Goal: Task Accomplishment & Management: Manage account settings

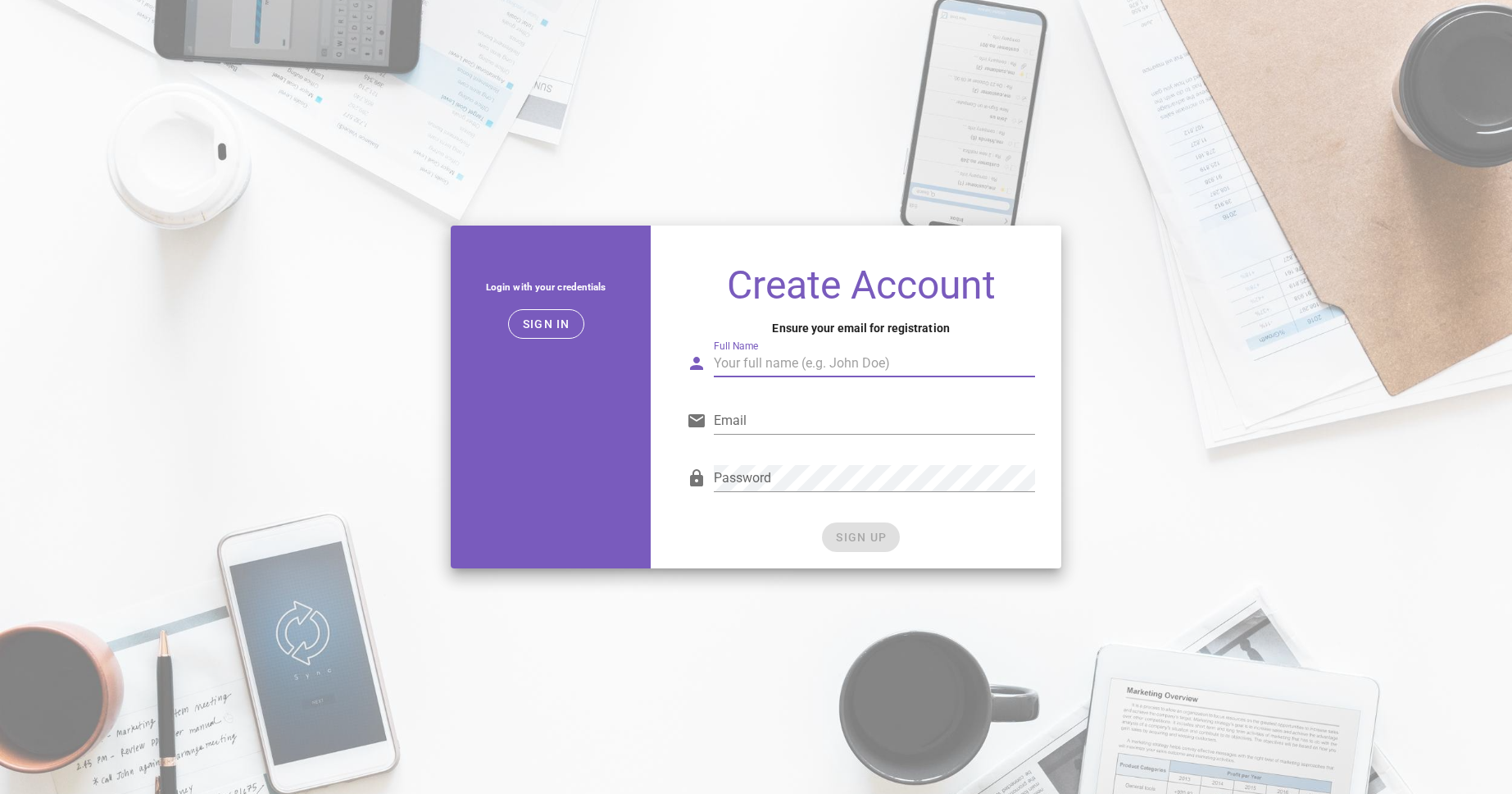
click at [831, 359] on input "Full Name" at bounding box center [875, 363] width 321 height 26
type input "[PERSON_NAME]"
click at [1003, 425] on input "Email" at bounding box center [875, 421] width 321 height 26
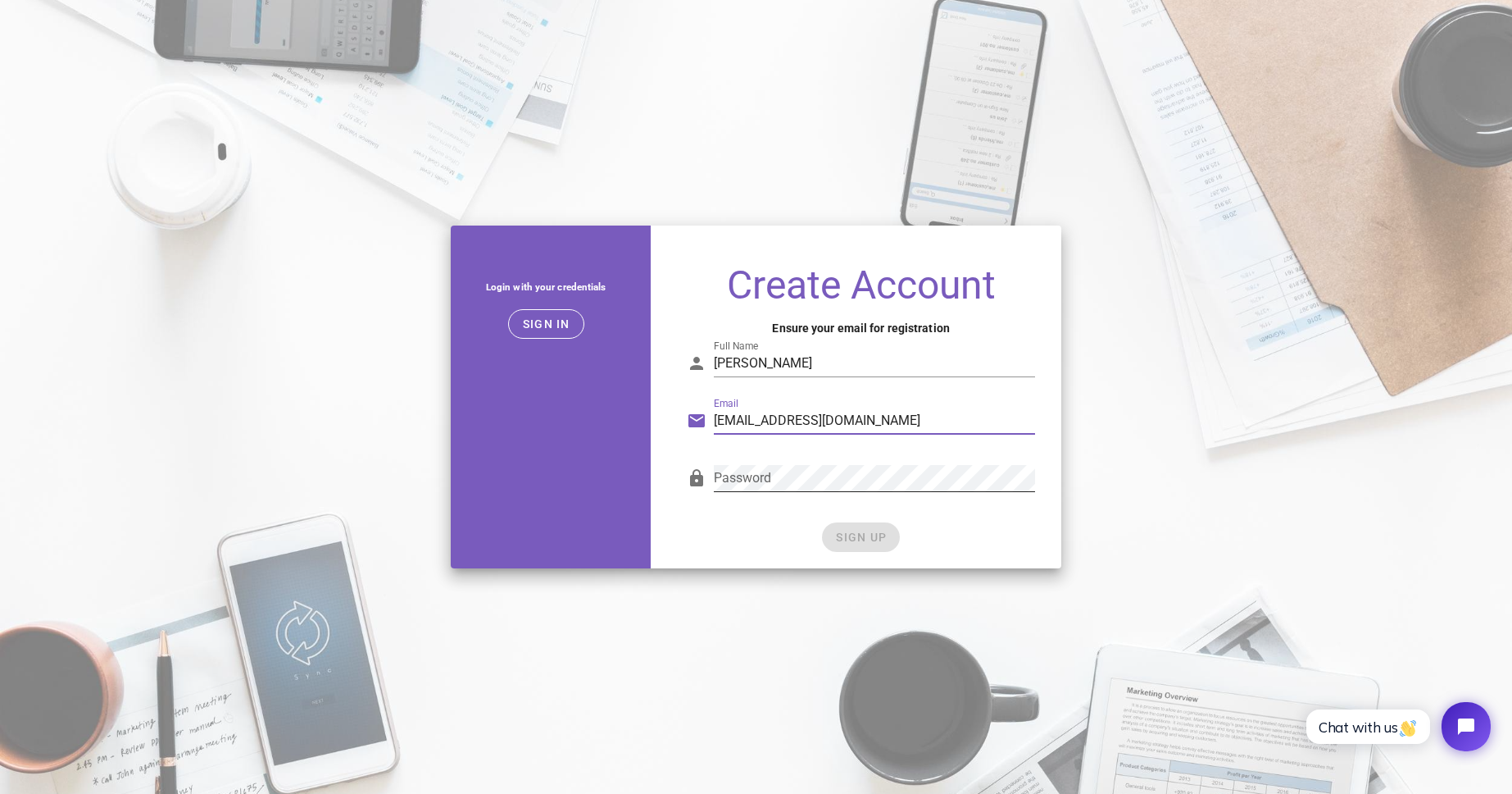
type input "[EMAIL_ADDRESS][DOMAIN_NAME]"
click at [1009, 475] on body "Login with your credentials Sign in Create Account Ensure your email for regist…" at bounding box center [756, 397] width 1512 height 794
click at [712, 483] on div "Password" at bounding box center [860, 482] width 348 height 54
click at [0, 793] on com-1password-button at bounding box center [0, 794] width 0 height 0
click at [712, 473] on div "Password" at bounding box center [860, 482] width 348 height 54
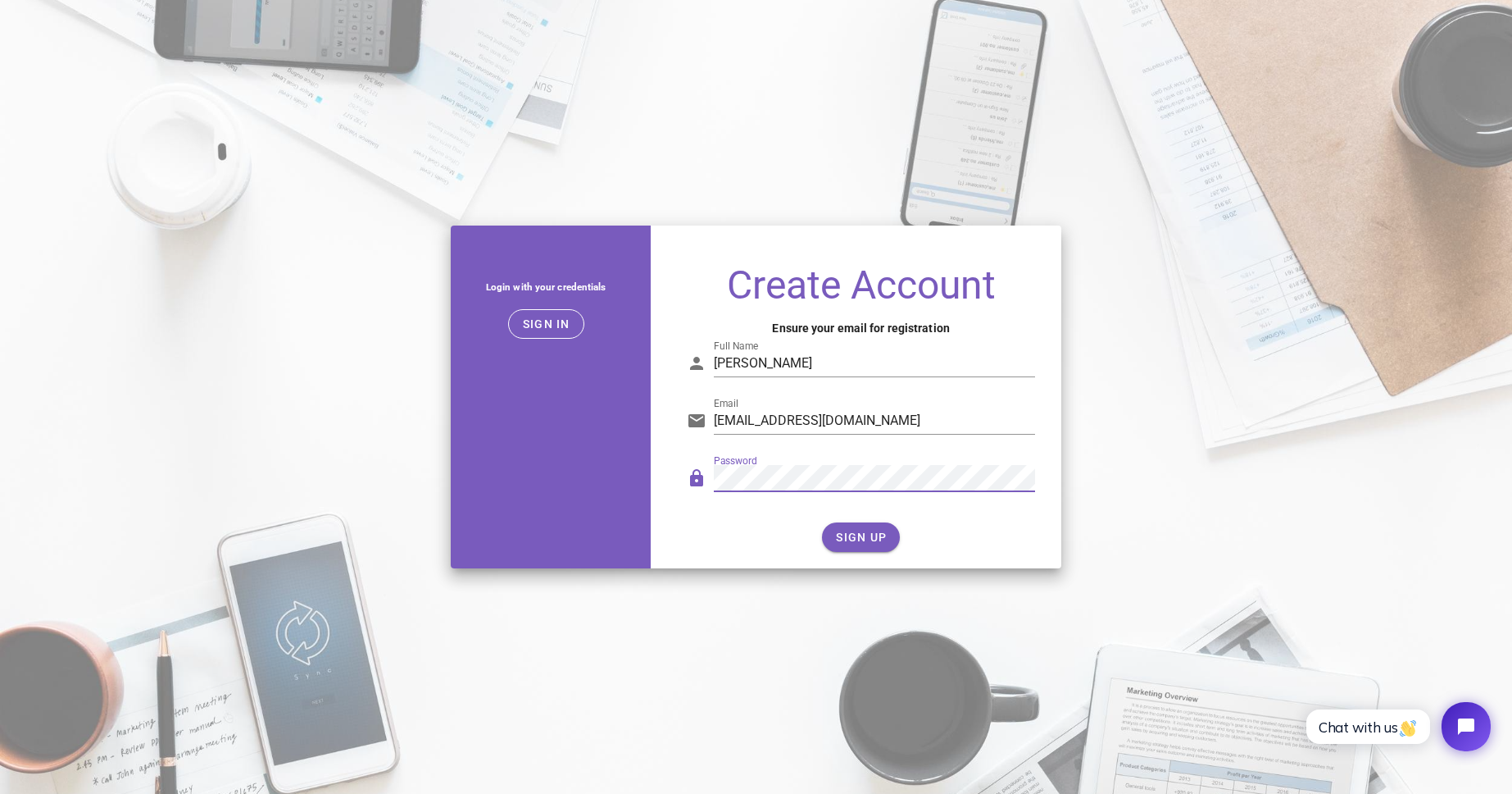
click at [702, 475] on div "Password" at bounding box center [860, 482] width 348 height 54
click at [870, 535] on span "SIGN UP" at bounding box center [861, 537] width 52 height 13
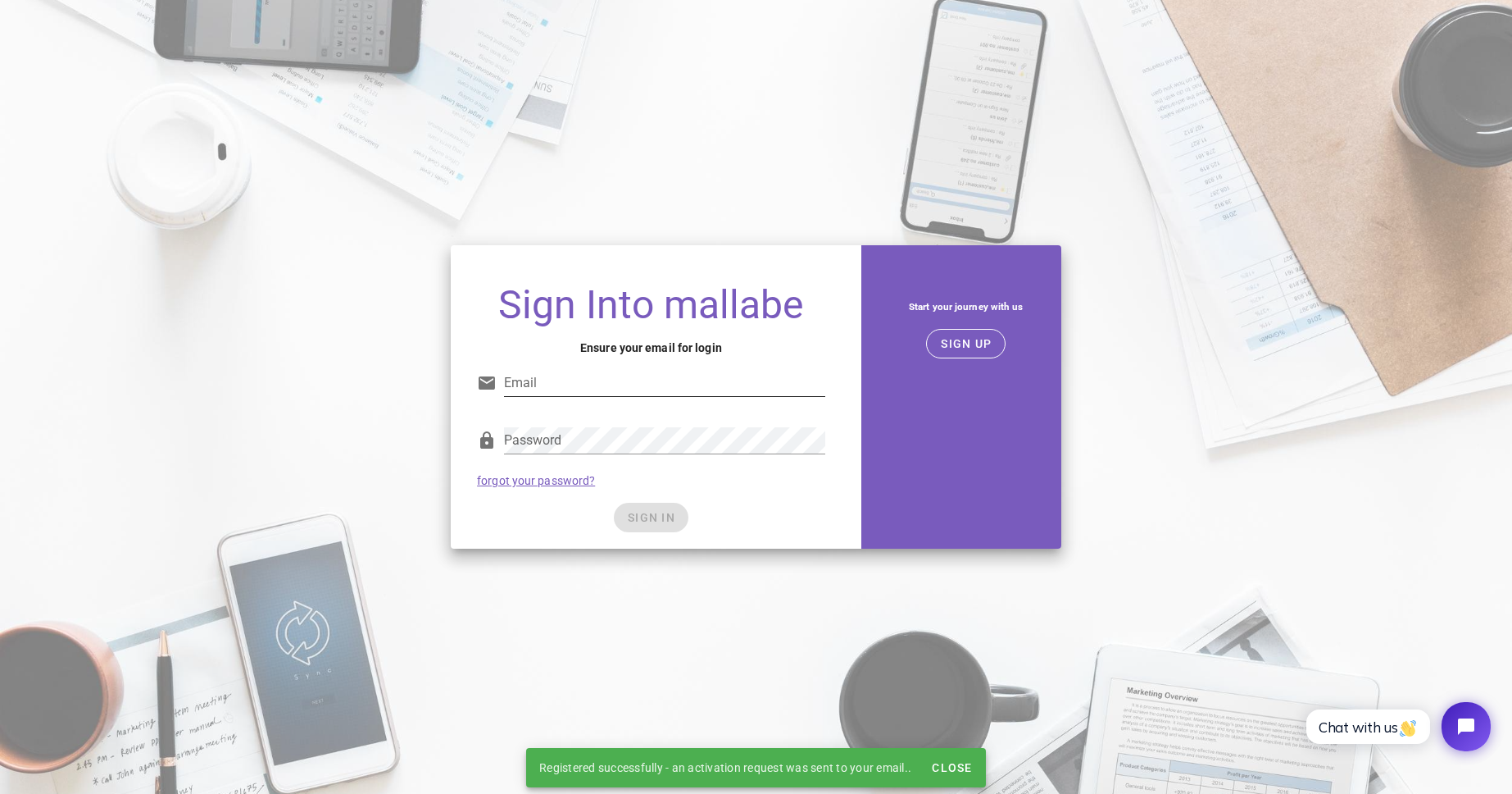
click at [583, 386] on input "Email" at bounding box center [665, 383] width 321 height 26
type input "[EMAIL_ADDRESS][DOMAIN_NAME]"
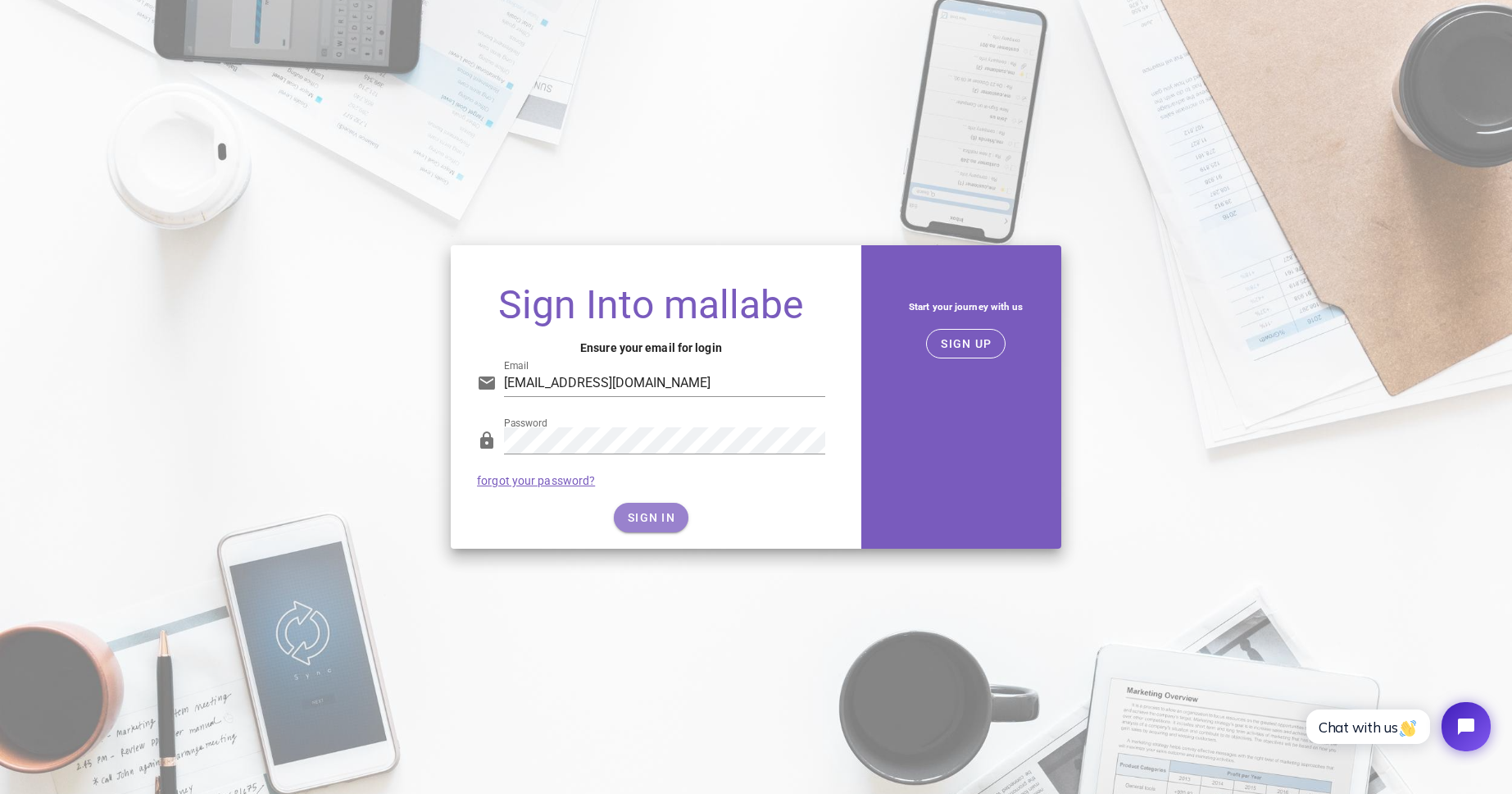
click at [655, 524] on button "SIGN IN" at bounding box center [651, 518] width 74 height 29
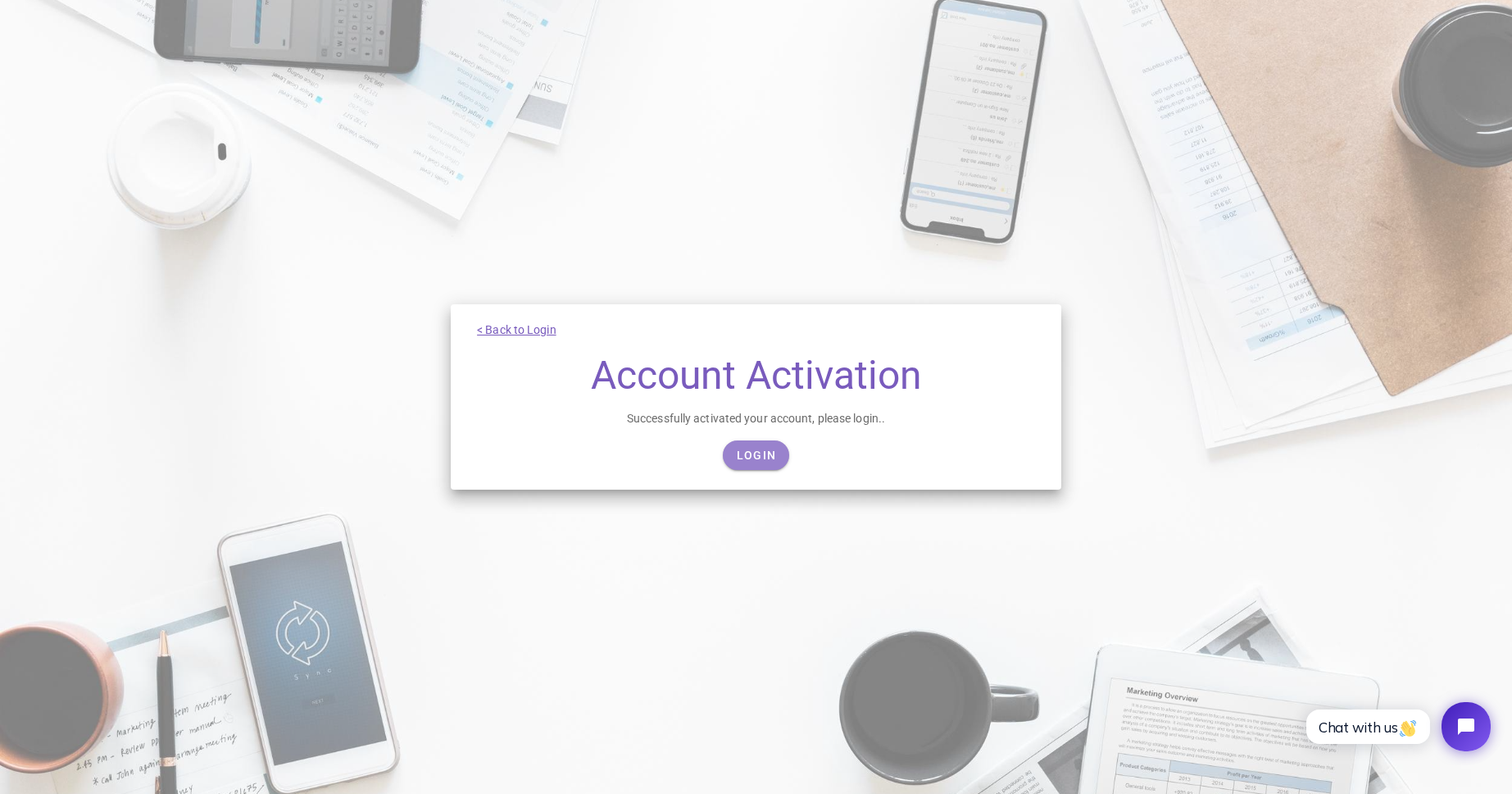
click at [752, 447] on link "Login" at bounding box center [756, 455] width 66 height 29
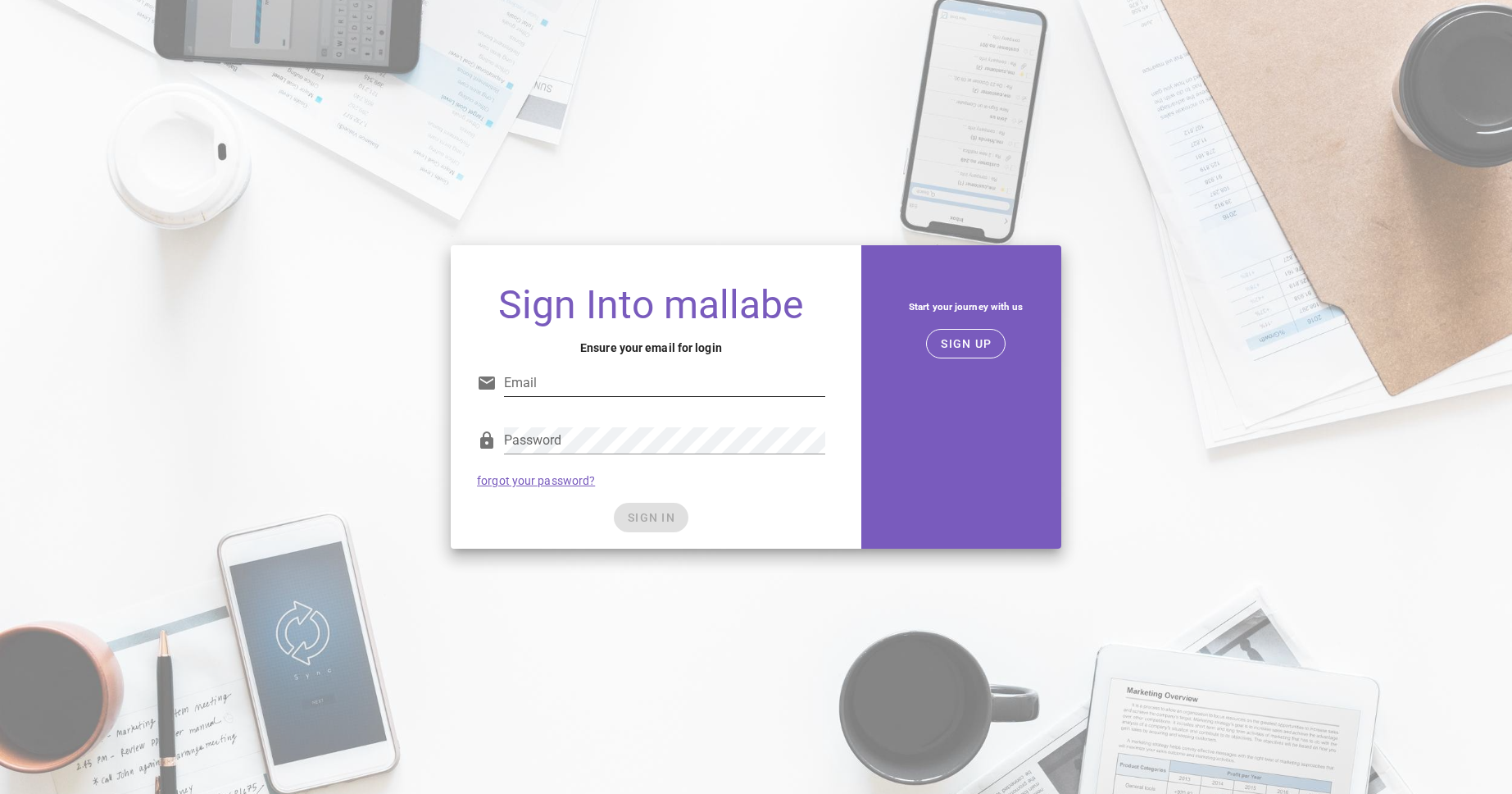
click at [606, 386] on input "Email" at bounding box center [665, 383] width 321 height 26
type input "[EMAIL_ADDRESS][DOMAIN_NAME]"
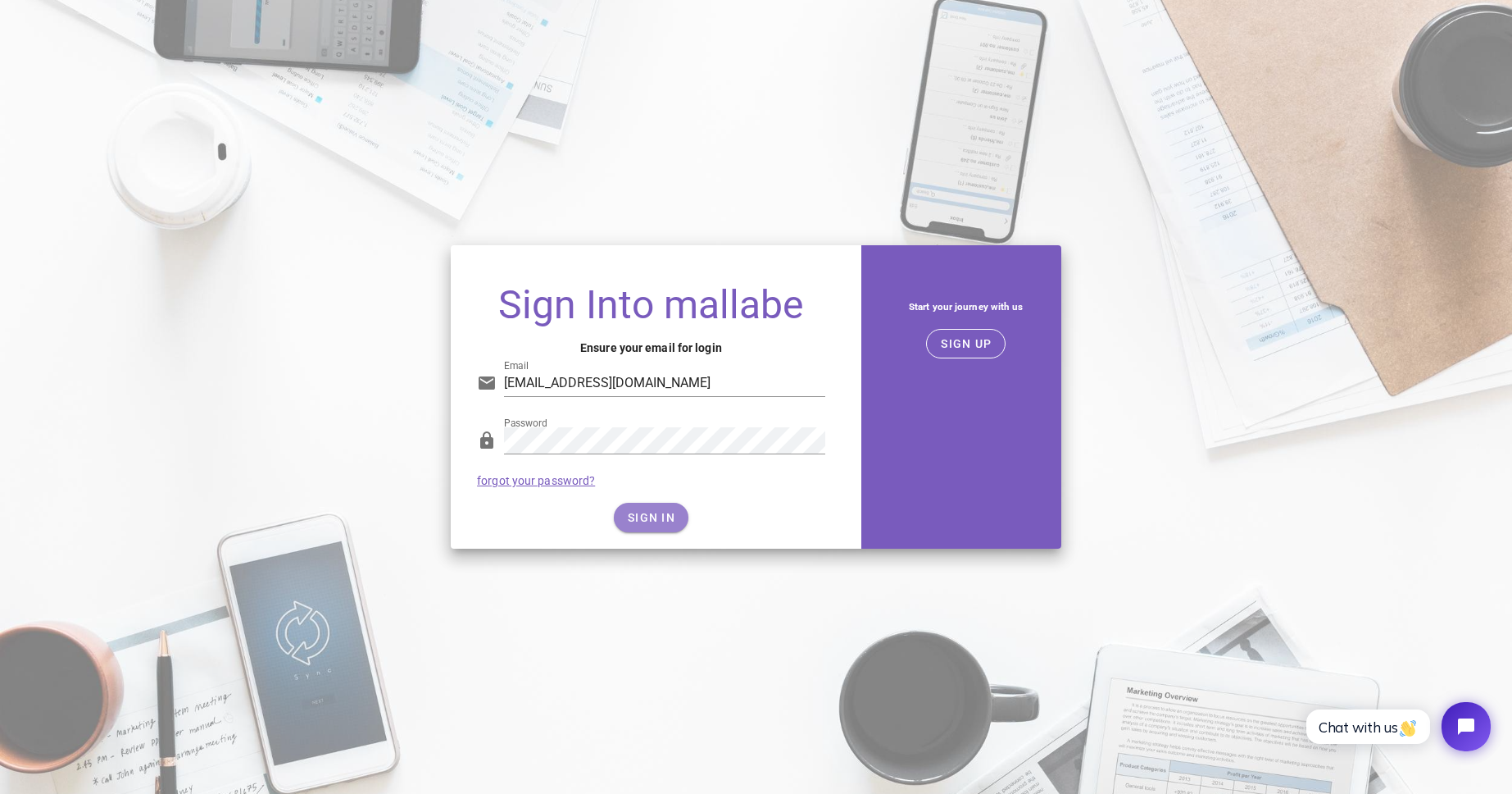
click at [663, 517] on span "SIGN IN" at bounding box center [651, 517] width 48 height 13
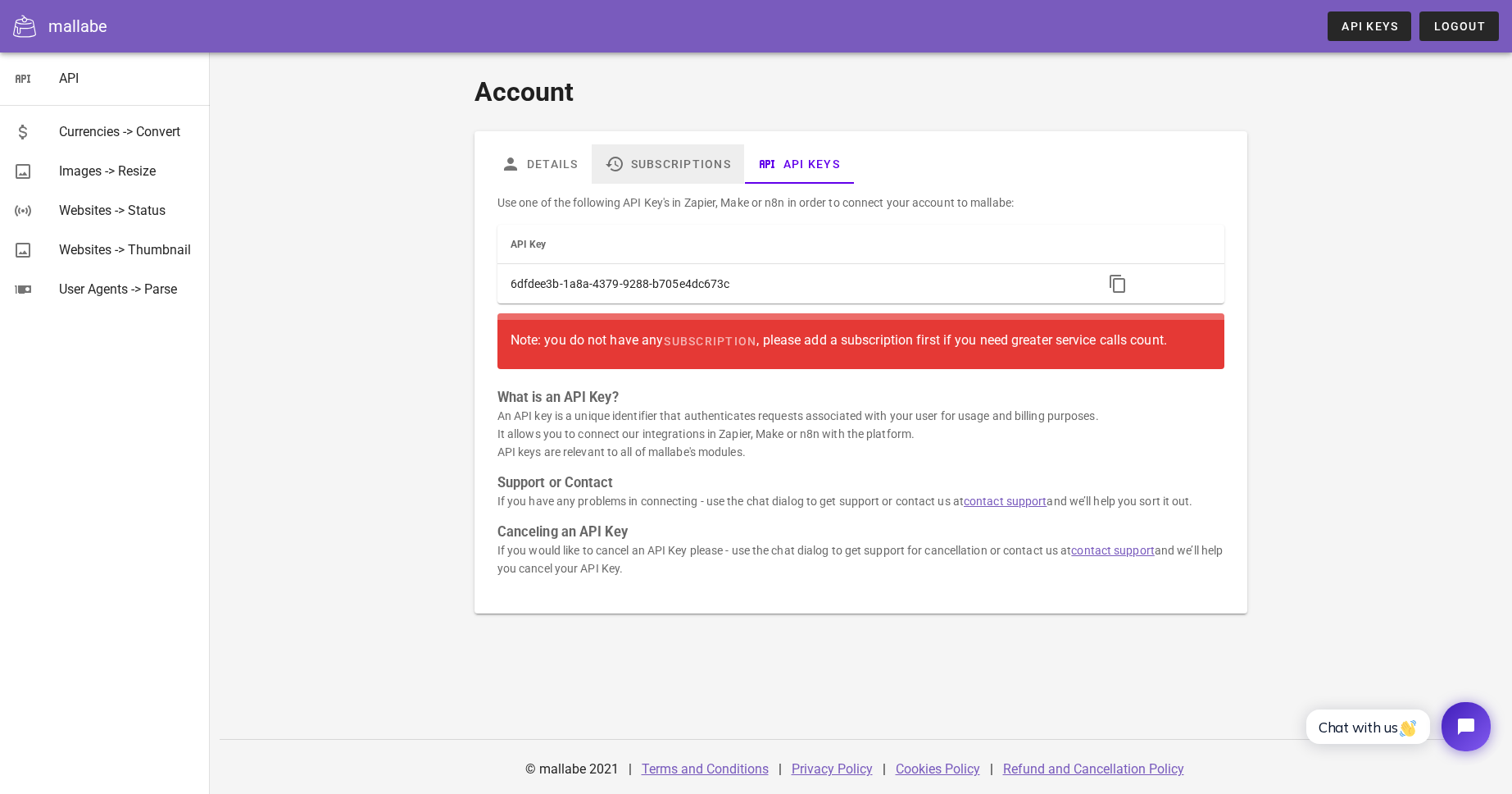
click at [676, 167] on link "Subscriptions" at bounding box center [667, 164] width 153 height 40
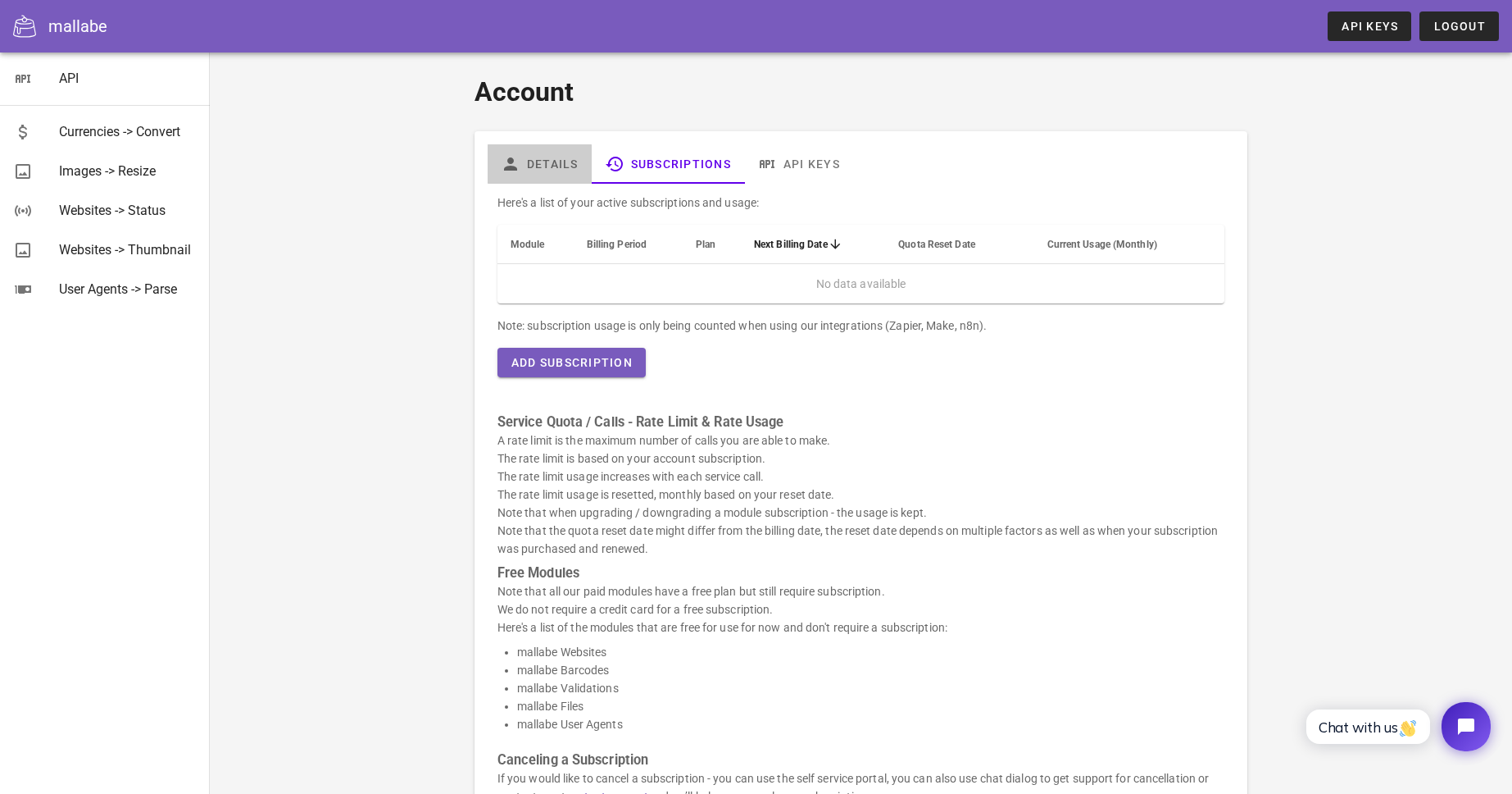
click at [540, 161] on link "Details" at bounding box center [540, 164] width 104 height 40
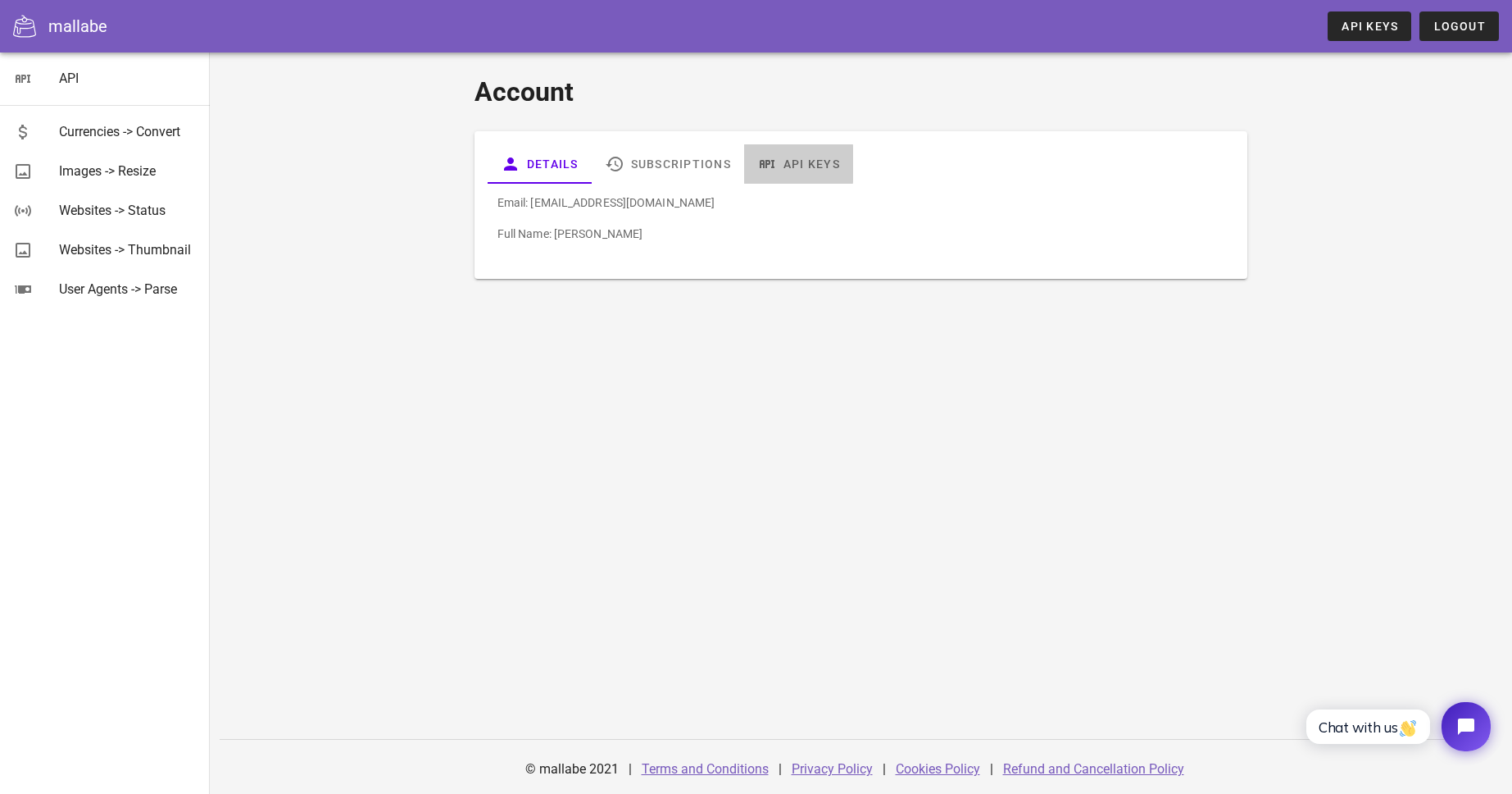
click at [808, 163] on link "API Keys" at bounding box center [799, 164] width 109 height 40
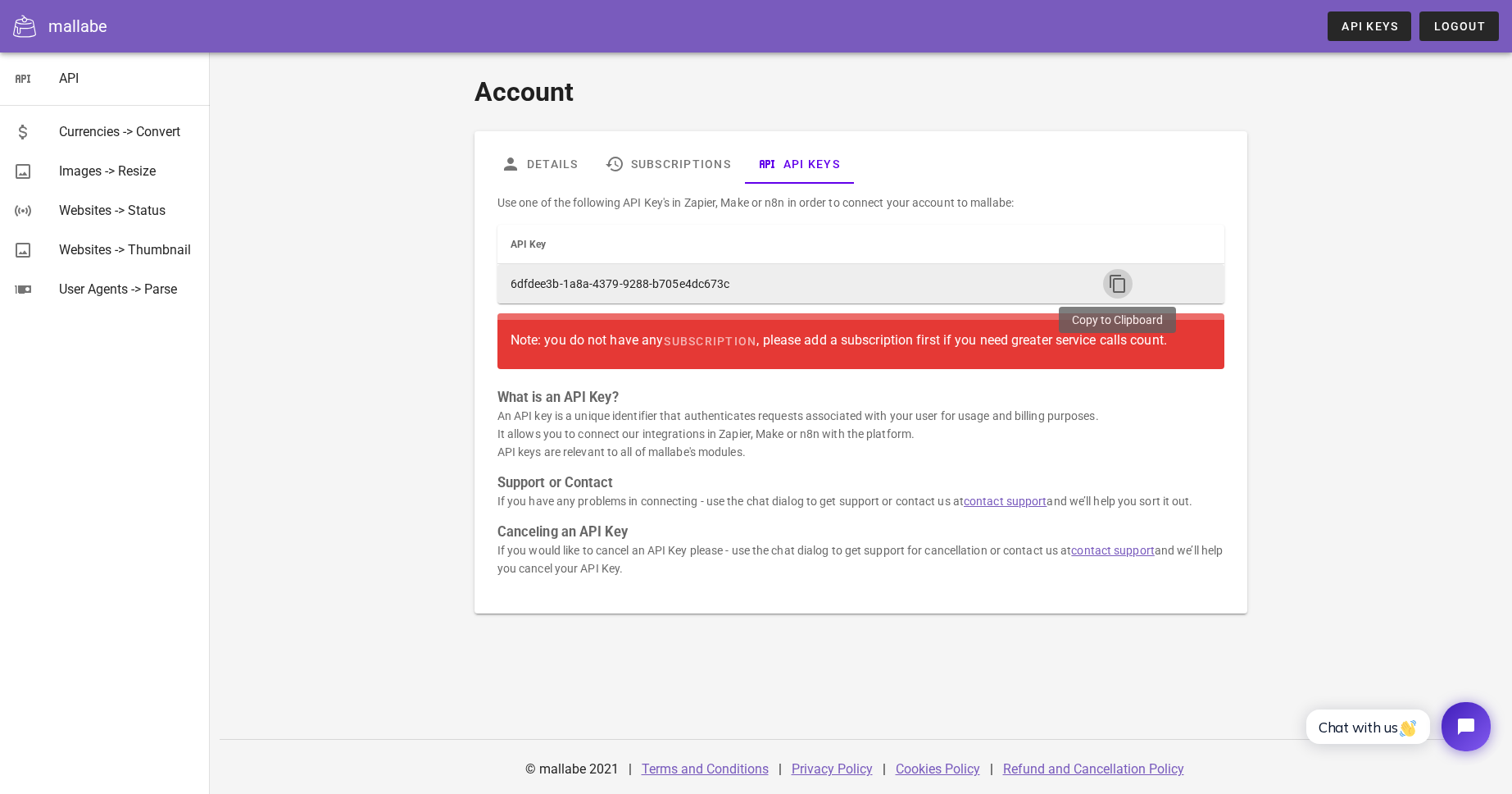
click at [1113, 284] on icon "button" at bounding box center [1117, 283] width 20 height 20
